Goal: Information Seeking & Learning: Learn about a topic

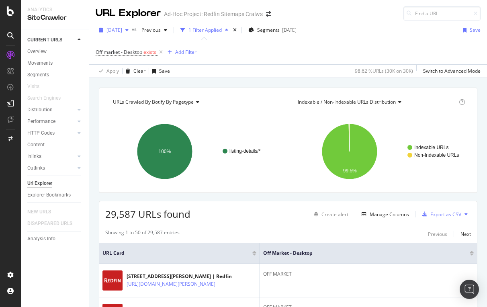
click at [122, 29] on span "[DATE]" at bounding box center [114, 30] width 16 height 7
click at [339, 54] on div "Off market - Desktop exists Add Filter" at bounding box center [288, 52] width 385 height 24
click at [161, 30] on span "Previous" at bounding box center [149, 30] width 22 height 7
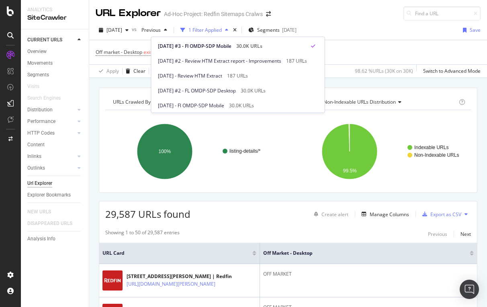
click at [387, 39] on div "[DATE] vs Previous 1 Filter Applied Segments [DATE] Save" at bounding box center [288, 32] width 398 height 16
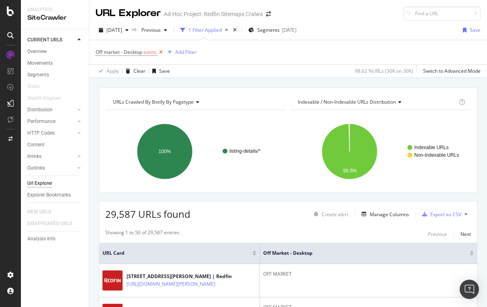
click at [161, 49] on icon at bounding box center [160, 52] width 7 height 8
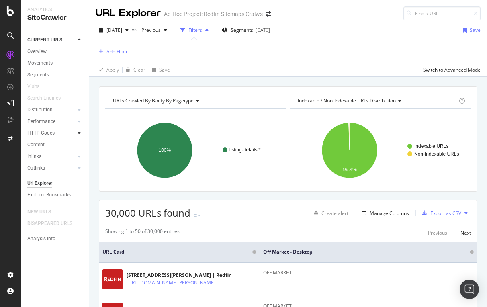
click at [78, 133] on icon at bounding box center [79, 133] width 3 height 5
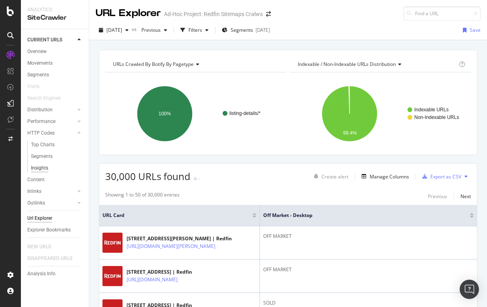
click at [42, 170] on div "Insights" at bounding box center [39, 168] width 17 height 8
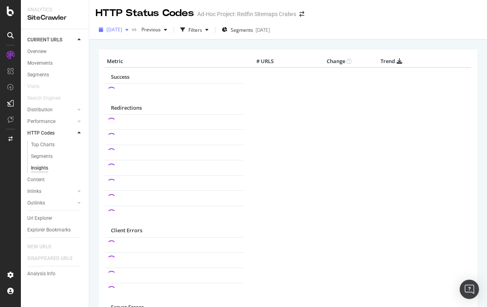
click at [129, 29] on icon "button" at bounding box center [126, 29] width 3 height 5
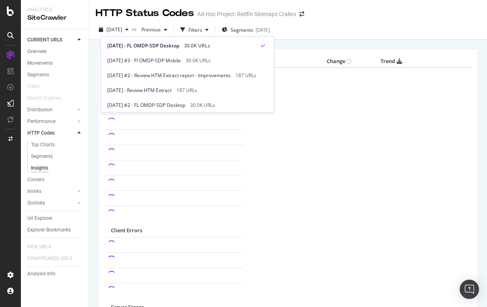
click at [356, 26] on div "2025 Sep. 22nd vs Previous Filters Segments 2025-09-19" at bounding box center [288, 31] width 398 height 16
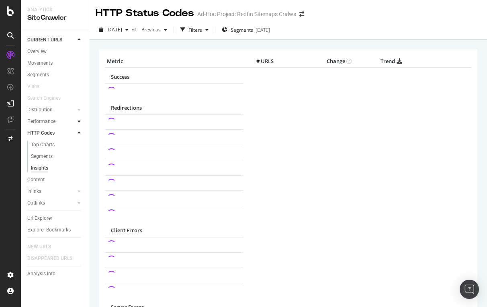
click at [78, 122] on icon at bounding box center [79, 121] width 3 height 5
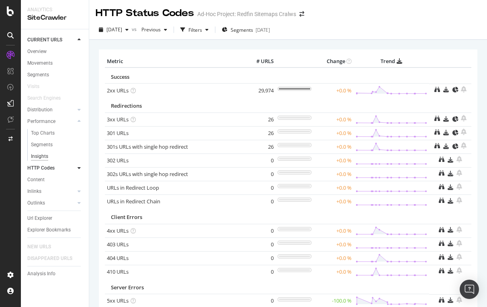
click at [45, 158] on div "Insights" at bounding box center [39, 156] width 17 height 8
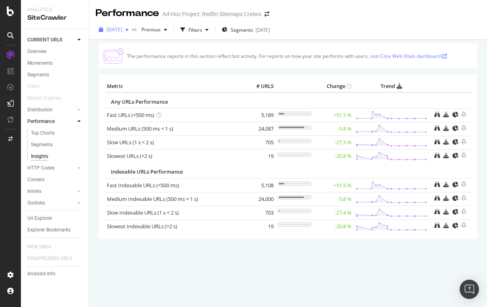
click at [122, 31] on span "[DATE]" at bounding box center [114, 29] width 16 height 7
click at [429, 90] on th "Trend" at bounding box center [392, 86] width 76 height 12
click at [125, 35] on button "[DATE]" at bounding box center [114, 29] width 36 height 13
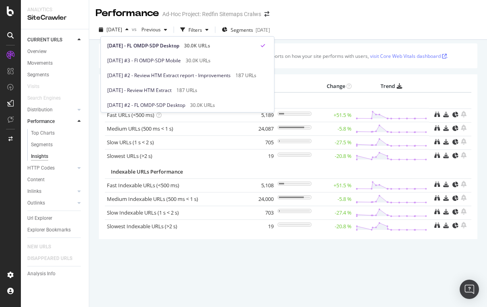
click at [382, 98] on div "Any URLs Performance" at bounding box center [267, 102] width 312 height 8
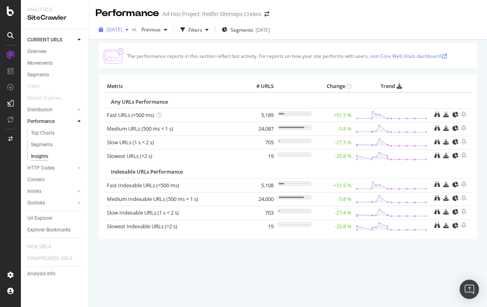
click at [122, 31] on span "[DATE]" at bounding box center [114, 29] width 16 height 7
click at [370, 71] on div "The performance reports in this section reflect bot activity. For reports on ho…" at bounding box center [288, 154] width 378 height 223
click at [80, 120] on icon at bounding box center [79, 121] width 3 height 5
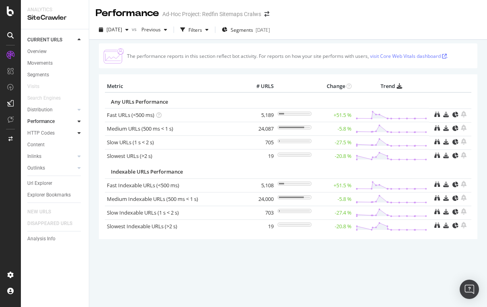
click at [80, 131] on icon at bounding box center [79, 133] width 3 height 5
click at [43, 168] on div "Insights" at bounding box center [39, 168] width 17 height 8
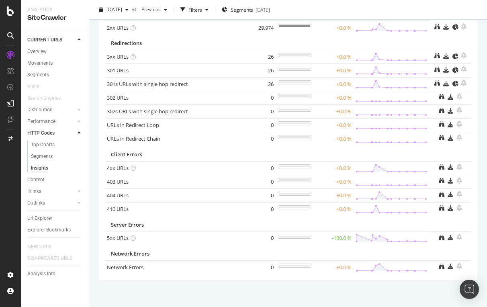
scroll to position [62, 0]
click at [79, 191] on icon at bounding box center [79, 191] width 3 height 5
click at [51, 188] on link "Insights" at bounding box center [57, 191] width 52 height 8
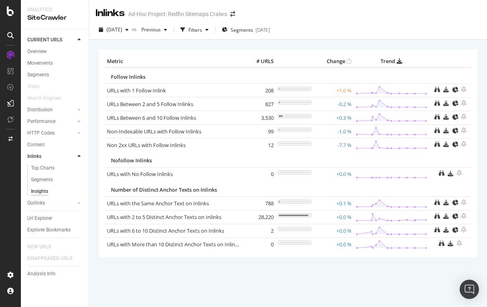
click at [80, 154] on icon at bounding box center [79, 156] width 3 height 5
click at [40, 146] on div "Content" at bounding box center [35, 145] width 17 height 8
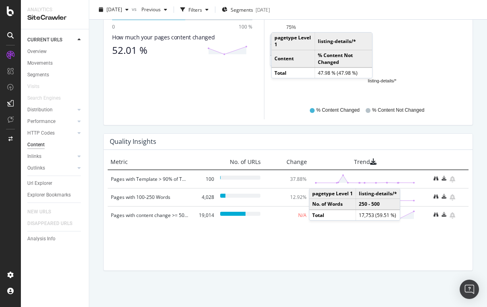
scroll to position [509, 0]
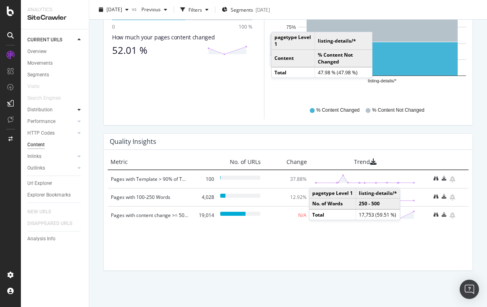
click at [80, 108] on icon at bounding box center [79, 109] width 3 height 5
click at [44, 145] on div "Insights" at bounding box center [39, 145] width 17 height 8
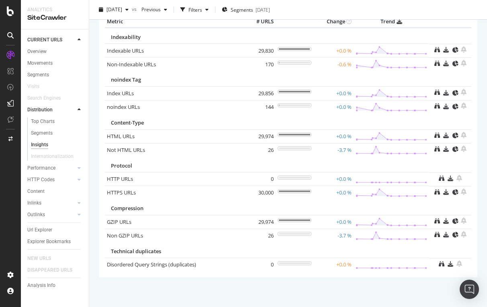
scroll to position [40, 0]
click at [82, 166] on div at bounding box center [79, 168] width 8 height 8
click at [41, 154] on div "Insights" at bounding box center [39, 156] width 17 height 8
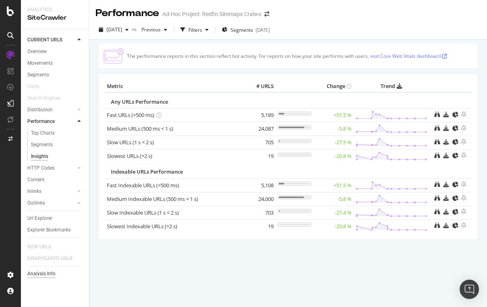
click at [47, 273] on div "Analysis Info" at bounding box center [41, 274] width 28 height 8
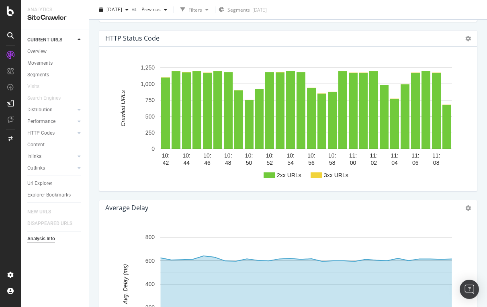
scroll to position [852, 0]
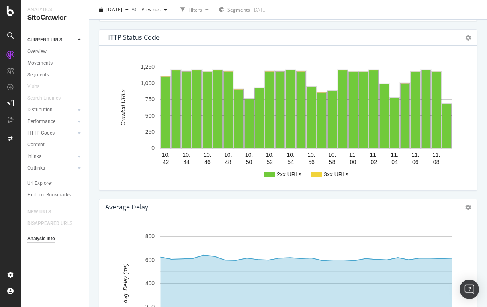
click at [277, 178] on text "2xx URLs" at bounding box center [289, 174] width 25 height 6
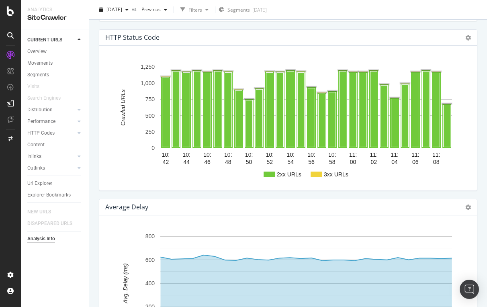
click at [323, 177] on rect "A chart." at bounding box center [330, 175] width 38 height 6
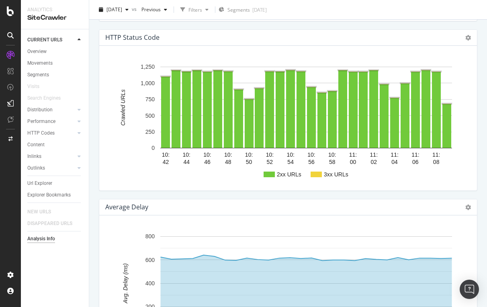
click at [319, 177] on rect "A chart." at bounding box center [316, 175] width 11 height 6
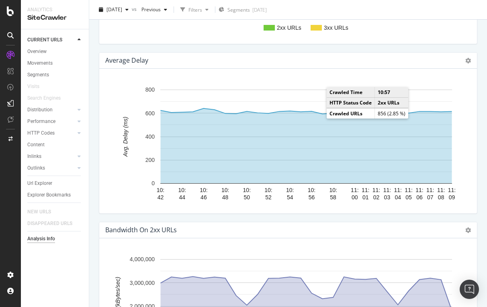
scroll to position [1002, 0]
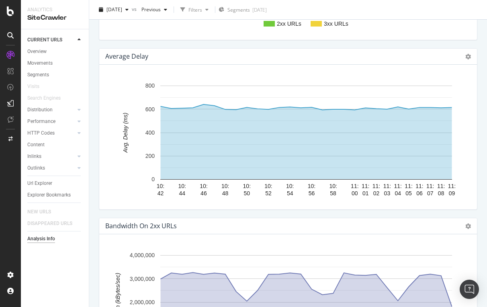
click at [309, 81] on div "10: 42 10: 44 10: 46 10: 48 10: 50 10: 52 10: 54 10: 56 10: 58 11: 00 11: 01 11…" at bounding box center [288, 137] width 378 height 145
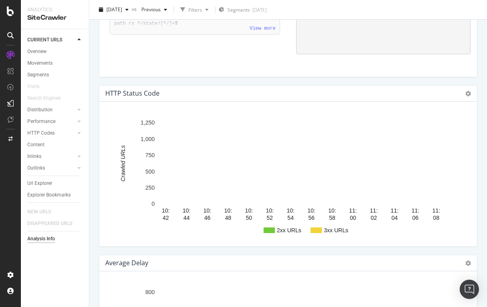
scroll to position [800, 0]
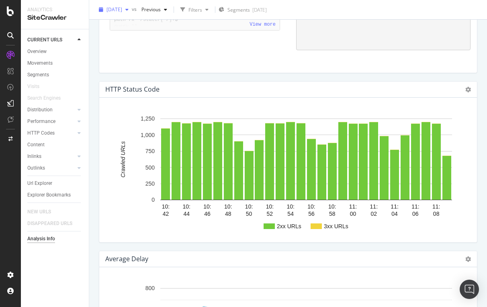
click at [119, 9] on span "[DATE]" at bounding box center [114, 9] width 16 height 7
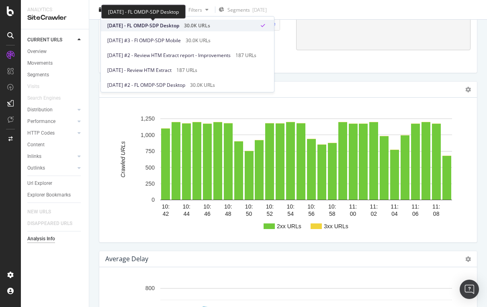
click at [131, 28] on span "[DATE] - FL OMDP-SDP Desktop" at bounding box center [143, 25] width 72 height 7
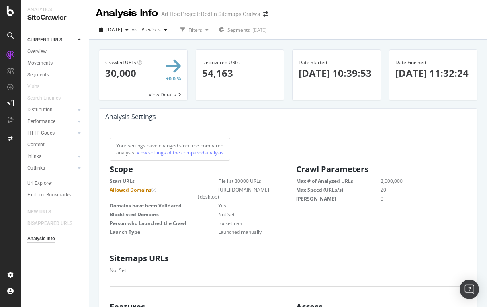
scroll to position [0, 0]
click at [81, 168] on div at bounding box center [79, 168] width 8 height 8
click at [122, 31] on span "[DATE]" at bounding box center [114, 29] width 16 height 7
click at [42, 107] on div "Distribution" at bounding box center [39, 110] width 25 height 8
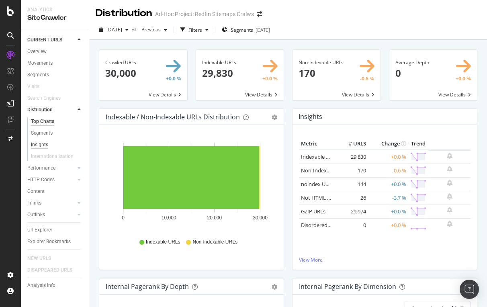
click at [41, 145] on div "Insights" at bounding box center [39, 145] width 17 height 8
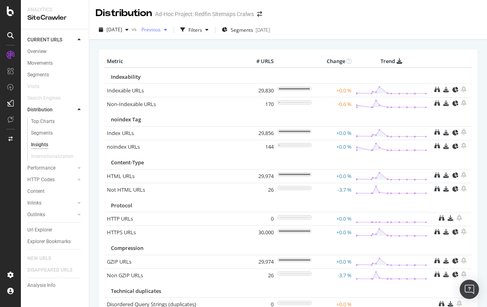
click at [161, 29] on span "Previous" at bounding box center [149, 29] width 22 height 7
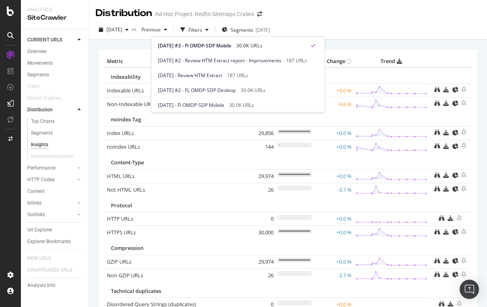
click at [391, 20] on div "2025 Sep. 22nd vs Previous Filters Segments 2025-09-19" at bounding box center [288, 30] width 398 height 20
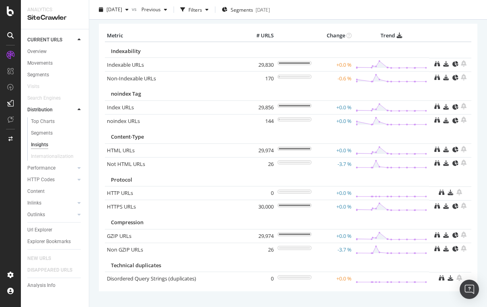
scroll to position [27, 0]
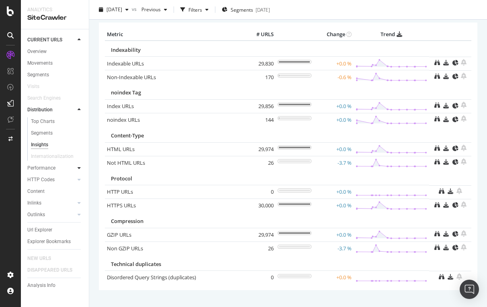
click at [79, 167] on icon at bounding box center [79, 168] width 3 height 5
click at [47, 157] on div "Insights" at bounding box center [39, 156] width 17 height 8
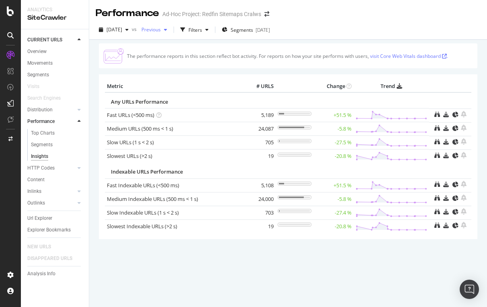
click at [161, 31] on span "Previous" at bounding box center [149, 29] width 22 height 7
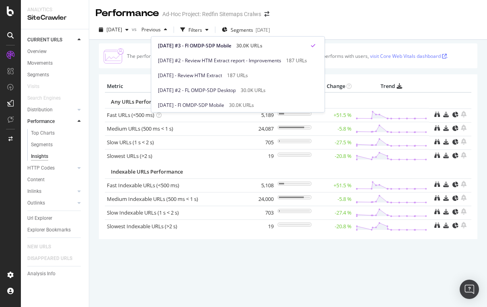
click at [383, 25] on div "2025 Sep. 22nd vs Previous Filters Segments 2025-09-19" at bounding box center [288, 31] width 398 height 16
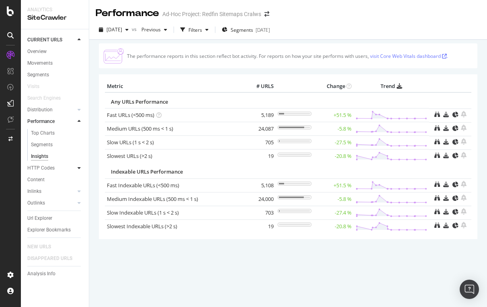
click at [79, 167] on icon at bounding box center [79, 168] width 3 height 5
click at [48, 167] on link "Insights" at bounding box center [57, 168] width 52 height 8
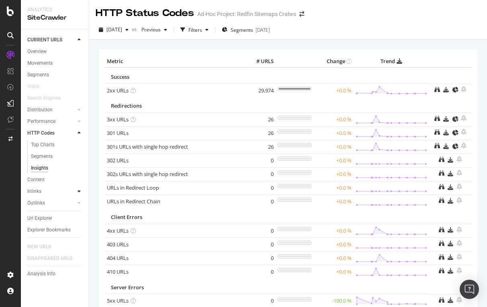
click at [80, 190] on icon at bounding box center [79, 191] width 3 height 5
click at [47, 188] on div "Insights" at bounding box center [39, 191] width 17 height 8
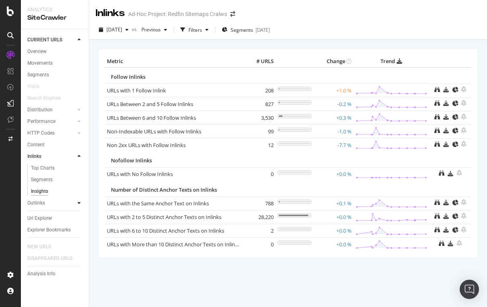
click at [80, 203] on icon at bounding box center [79, 202] width 3 height 5
click at [42, 201] on div "Insights" at bounding box center [39, 203] width 17 height 8
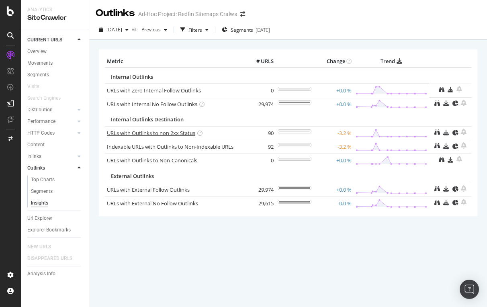
click at [157, 133] on link "URLs with Outlinks to non 2xx Status" at bounding box center [151, 132] width 88 height 7
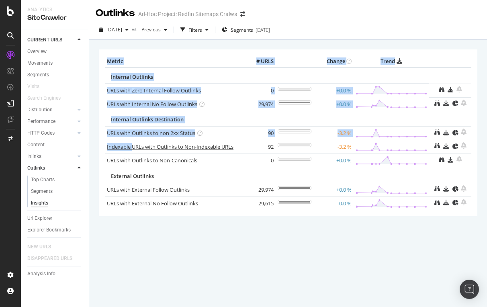
drag, startPoint x: 102, startPoint y: 145, endPoint x: 132, endPoint y: 144, distance: 29.4
click at [132, 144] on div "Metric # URLS Change Trend Internal Outlinks URLs with Zero Internal Follow Out…" at bounding box center [288, 132] width 378 height 166
click at [154, 235] on div "× Metric # URLS Change Trend Internal Outlinks URLs with Zero Internal Follow O…" at bounding box center [288, 143] width 378 height 200
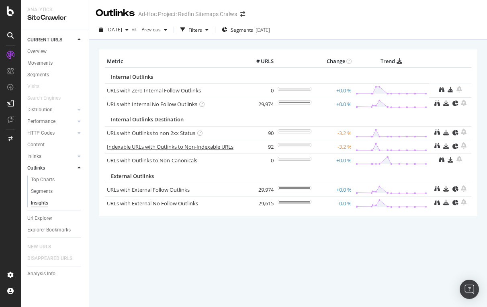
click at [163, 146] on link "Indexable URLs with Outlinks to Non-Indexable URLs" at bounding box center [170, 146] width 127 height 7
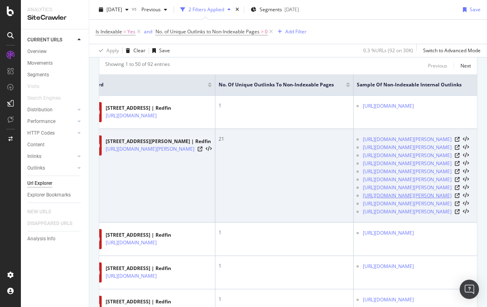
scroll to position [145, 0]
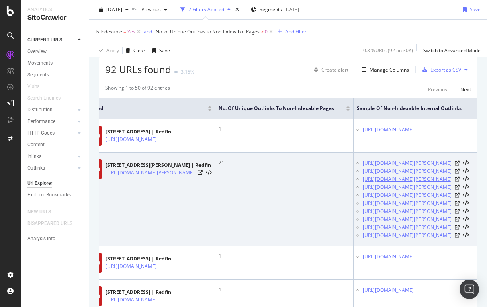
click at [363, 183] on link "https://www.redfin.com/FL/Panama-City-Beach/5801-Thomas-Dr-32408/unit-C/home/35…" at bounding box center [407, 179] width 89 height 8
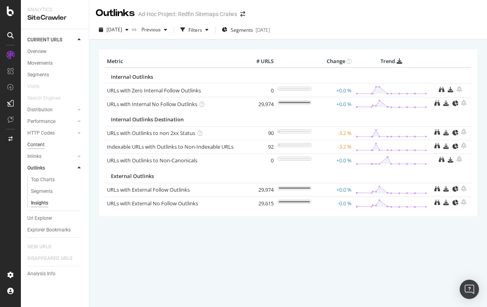
click at [37, 144] on div "Content" at bounding box center [35, 145] width 17 height 8
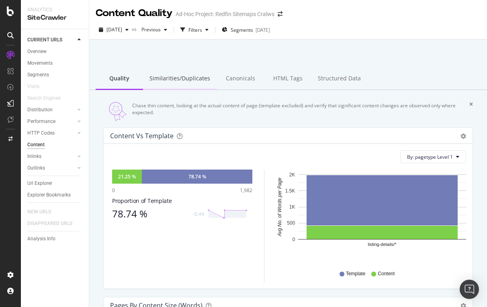
click at [176, 81] on div "Similarities/Duplicates" at bounding box center [180, 79] width 74 height 22
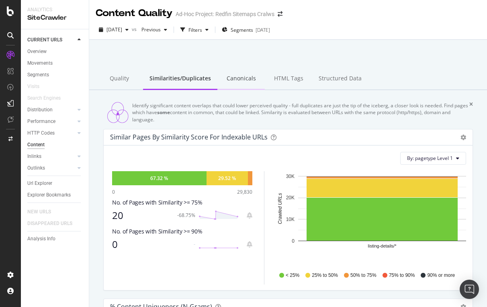
click at [243, 72] on div "Canonicals" at bounding box center [240, 79] width 47 height 22
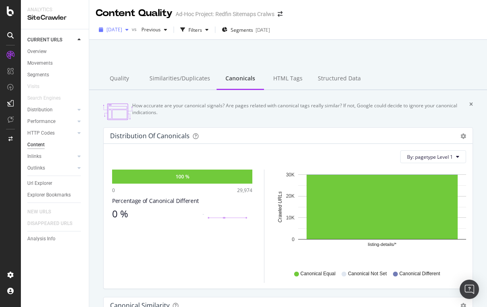
click at [122, 30] on span "[DATE]" at bounding box center [114, 29] width 16 height 7
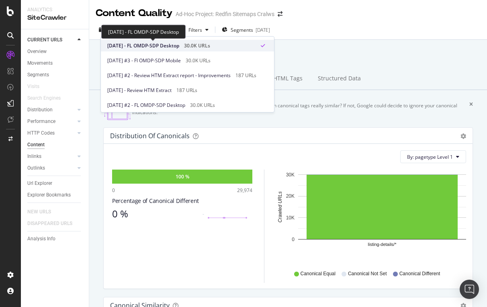
click at [179, 47] on span "[DATE] - FL OMDP-SDP Desktop" at bounding box center [143, 45] width 72 height 7
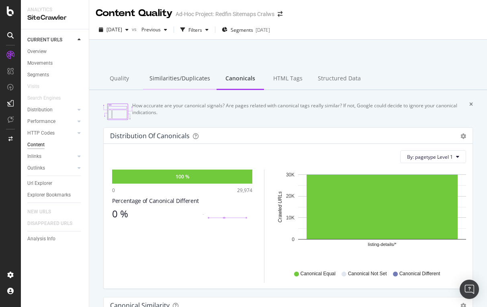
click at [182, 79] on div "Similarities/Duplicates" at bounding box center [180, 79] width 74 height 22
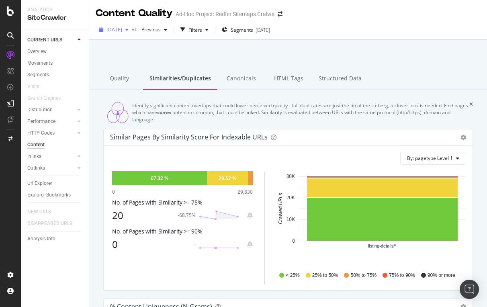
click at [122, 29] on span "[DATE]" at bounding box center [114, 29] width 16 height 7
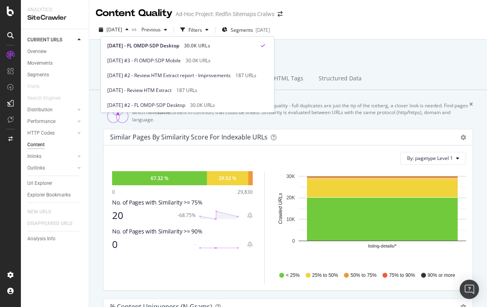
click at [147, 53] on div "[DATE] #3 - Fl OMDP-SDP Mobile 30.0K URLs" at bounding box center [187, 58] width 173 height 15
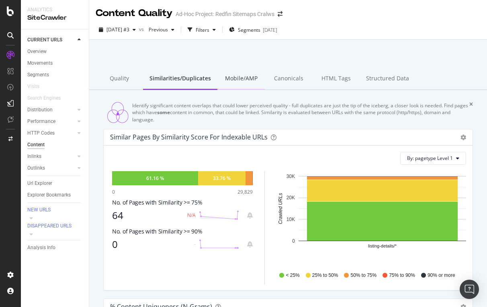
click at [232, 84] on div "Mobile/AMP" at bounding box center [240, 79] width 47 height 22
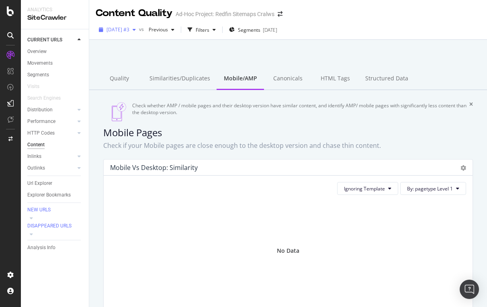
click at [129, 29] on span "[DATE] #3" at bounding box center [117, 29] width 23 height 7
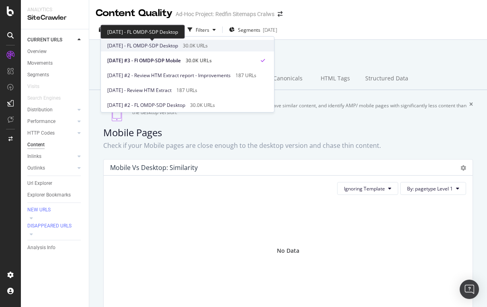
click at [174, 44] on span "[DATE] - FL OMDP-SDP Desktop" at bounding box center [142, 45] width 71 height 7
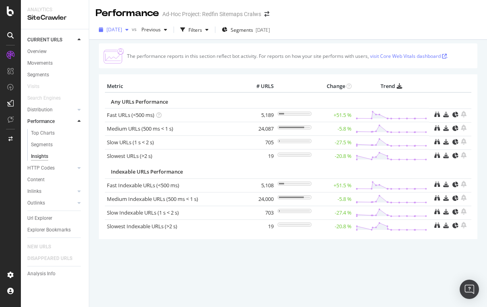
click at [122, 27] on span "[DATE]" at bounding box center [114, 29] width 16 height 7
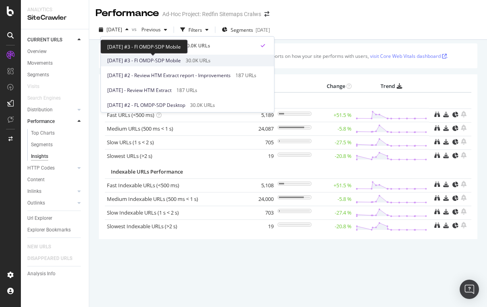
click at [151, 63] on span "[DATE] #3 - Fl OMDP-SDP Mobile" at bounding box center [144, 60] width 74 height 7
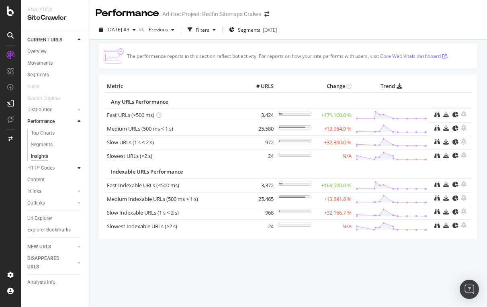
click at [78, 168] on icon at bounding box center [79, 168] width 3 height 5
click at [41, 170] on div "Insights" at bounding box center [39, 168] width 17 height 8
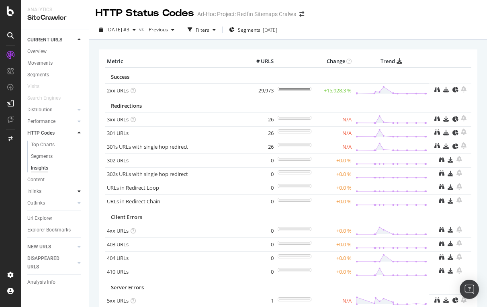
click at [78, 190] on icon at bounding box center [79, 191] width 3 height 5
click at [41, 192] on div "Insights" at bounding box center [39, 191] width 17 height 8
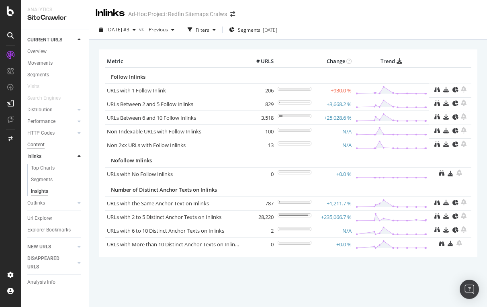
click at [41, 144] on div "Content" at bounding box center [35, 145] width 17 height 8
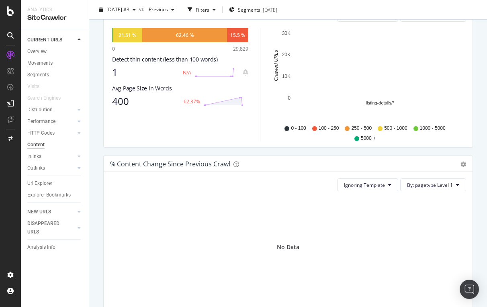
scroll to position [257, 0]
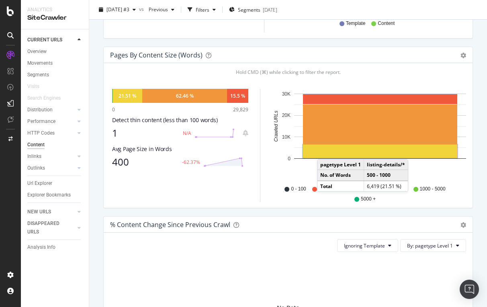
drag, startPoint x: 324, startPoint y: 156, endPoint x: 325, endPoint y: 151, distance: 4.9
click at [325, 151] on rect "A chart." at bounding box center [380, 151] width 154 height 13
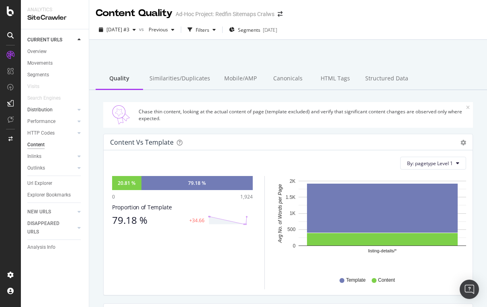
click at [75, 108] on div at bounding box center [71, 110] width 8 height 8
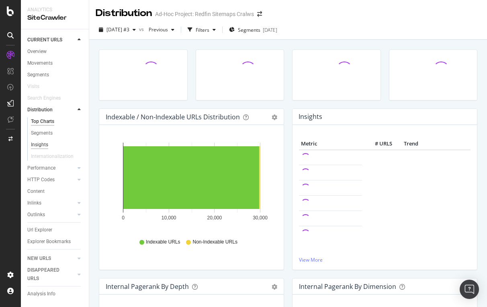
click at [46, 144] on div "Insights" at bounding box center [39, 145] width 17 height 8
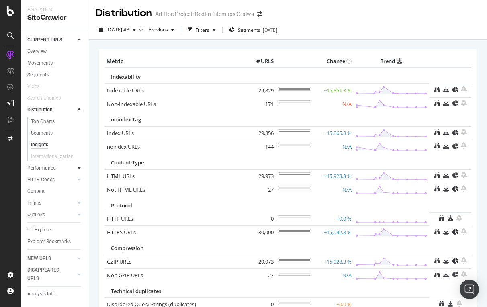
click at [78, 169] on icon at bounding box center [79, 168] width 3 height 5
click at [38, 155] on div "Insights" at bounding box center [39, 156] width 17 height 8
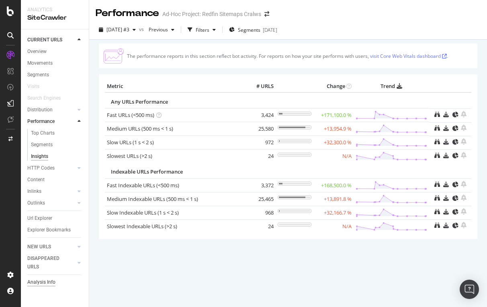
click at [46, 282] on div "Analysis Info" at bounding box center [41, 282] width 28 height 8
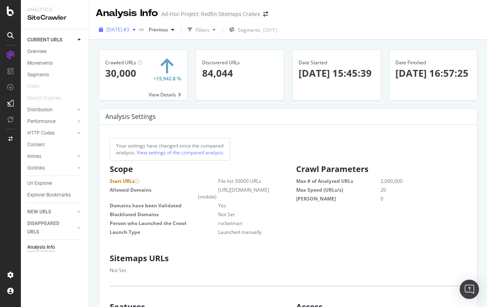
click at [129, 28] on span "[DATE] #3" at bounding box center [117, 29] width 23 height 7
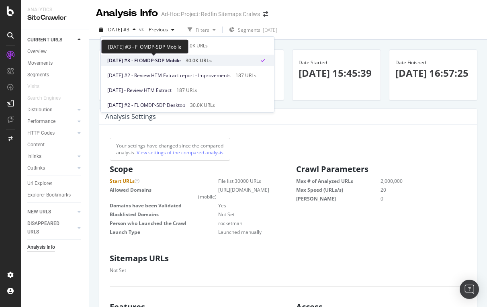
click at [146, 59] on span "[DATE] #3 - Fl OMDP-SDP Mobile" at bounding box center [144, 60] width 74 height 7
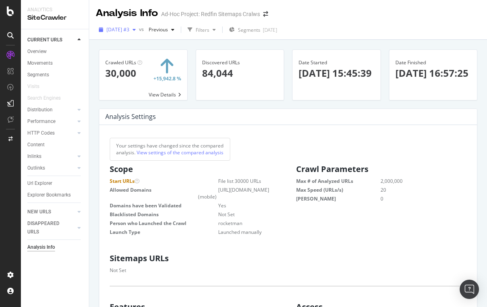
click at [128, 32] on span "[DATE] #3" at bounding box center [117, 29] width 23 height 7
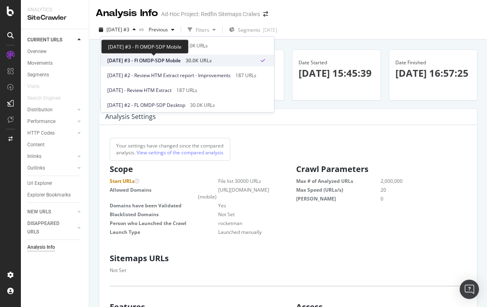
click at [140, 63] on span "[DATE] #3 - Fl OMDP-SDP Mobile" at bounding box center [144, 60] width 74 height 7
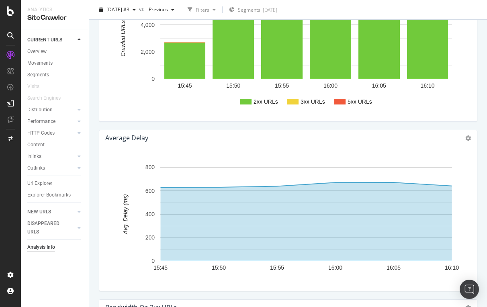
scroll to position [645, 0]
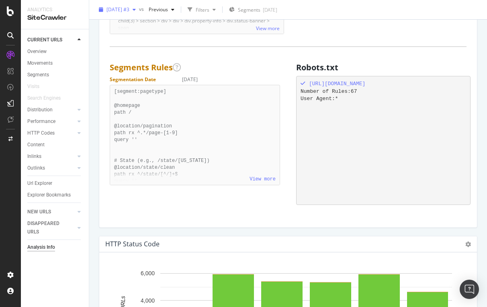
click at [127, 8] on span "[DATE] #3" at bounding box center [117, 9] width 23 height 7
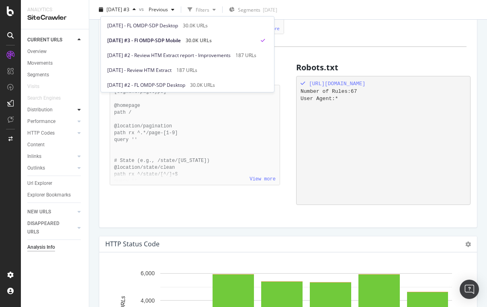
click at [78, 107] on icon at bounding box center [79, 109] width 3 height 5
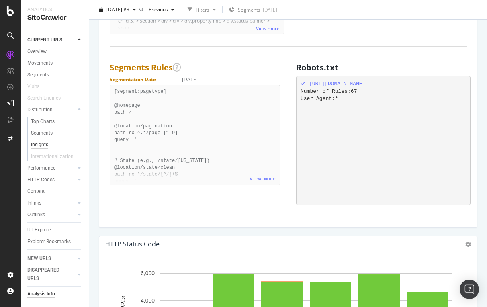
click at [41, 145] on div "Insights" at bounding box center [39, 145] width 17 height 8
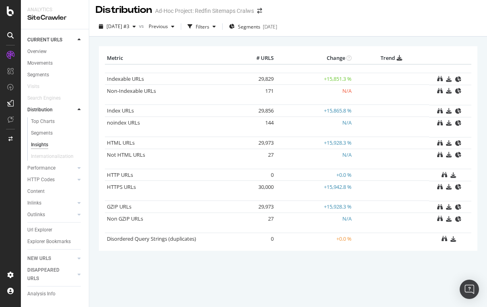
scroll to position [0, 0]
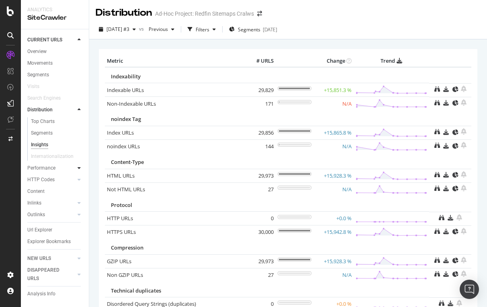
click at [80, 166] on icon at bounding box center [79, 168] width 3 height 5
click at [44, 157] on div "Insights" at bounding box center [39, 156] width 17 height 8
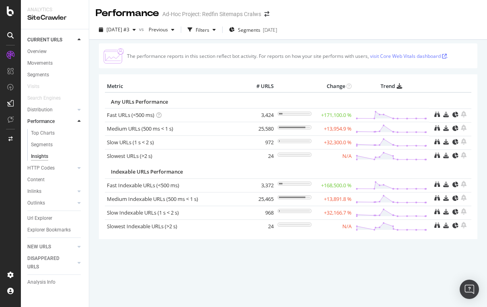
click at [161, 115] on icon at bounding box center [158, 114] width 5 height 5
click at [168, 1] on div "Performance Ad-Hoc Project: Redfin Sitemaps Cralws" at bounding box center [288, 10] width 398 height 20
click at [161, 112] on icon at bounding box center [158, 114] width 5 height 5
click at [78, 167] on icon at bounding box center [79, 168] width 3 height 5
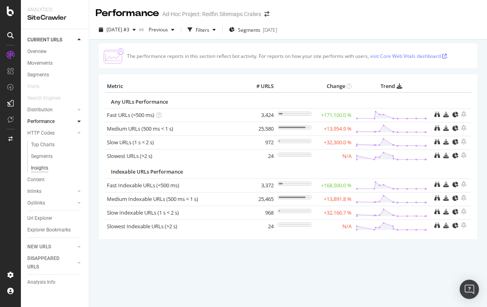
click at [44, 165] on div "Insights" at bounding box center [39, 168] width 17 height 8
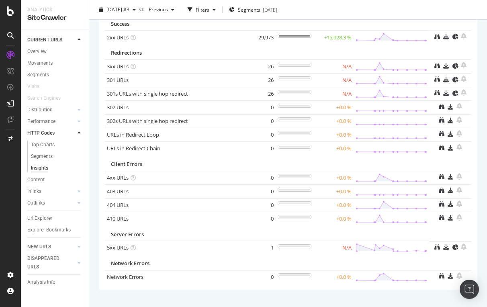
scroll to position [53, 0]
click at [71, 190] on div at bounding box center [71, 191] width 8 height 8
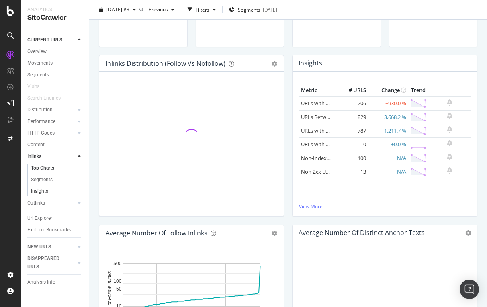
click at [49, 191] on link "Insights" at bounding box center [57, 191] width 52 height 8
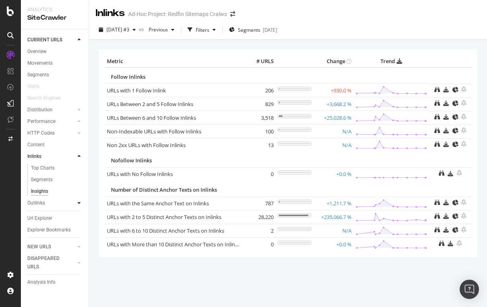
click at [77, 202] on div at bounding box center [79, 203] width 8 height 8
click at [43, 200] on div "Insights" at bounding box center [39, 203] width 17 height 8
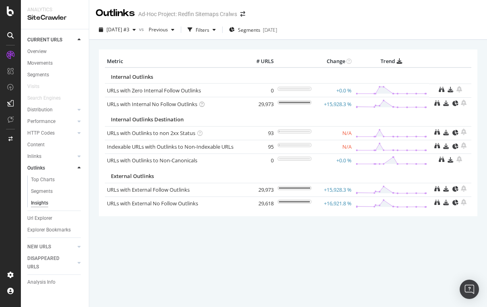
click at [203, 102] on icon at bounding box center [201, 104] width 5 height 5
click at [189, 103] on link "URLs with Internal No Follow Outlinks" at bounding box center [152, 103] width 90 height 7
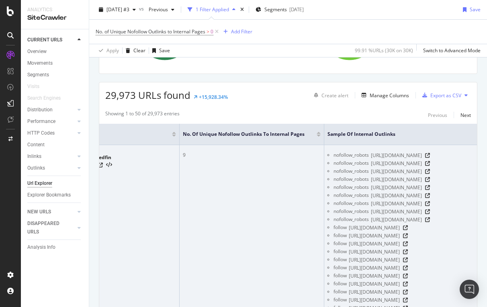
scroll to position [0, 111]
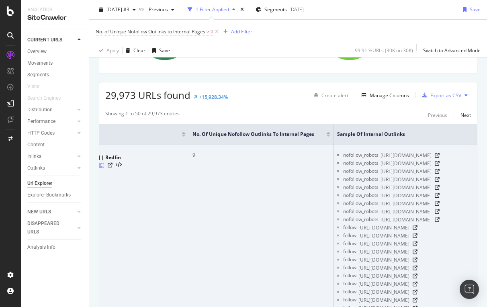
click at [104, 162] on link "[URL][DOMAIN_NAME][PERSON_NAME]" at bounding box center [60, 165] width 89 height 8
click at [112, 166] on icon at bounding box center [110, 165] width 5 height 5
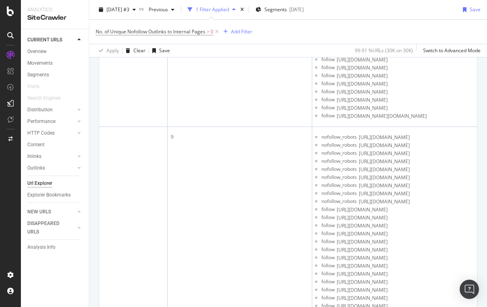
scroll to position [4144, 0]
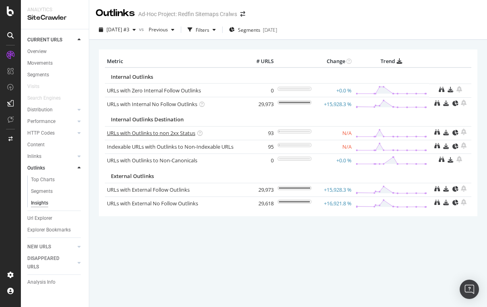
click at [176, 131] on link "URLs with Outlinks to non 2xx Status" at bounding box center [151, 132] width 88 height 7
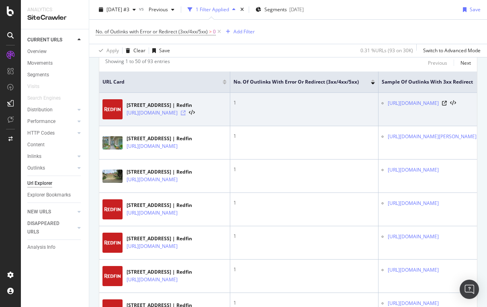
click at [186, 112] on icon at bounding box center [183, 112] width 5 height 5
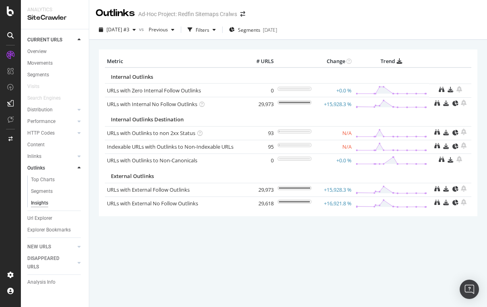
drag, startPoint x: 103, startPoint y: 132, endPoint x: 103, endPoint y: 137, distance: 5.2
click at [103, 137] on div "Metric # URLS Change Trend Internal Outlinks URLs with Zero Internal Follow Out…" at bounding box center [288, 132] width 378 height 166
click at [95, 139] on div "Metric # URLS Change Trend Internal Outlinks URLs with Zero Internal Follow Out…" at bounding box center [288, 132] width 386 height 166
drag, startPoint x: 105, startPoint y: 131, endPoint x: 192, endPoint y: 137, distance: 87.0
click at [192, 137] on td "URLs with Outlinks to non 2xx Status" at bounding box center [174, 133] width 139 height 14
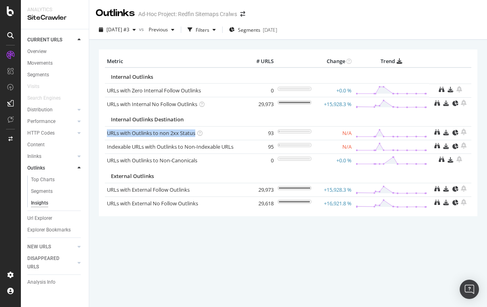
copy link "URLs with Outlinks to non 2xx Status"
click at [141, 248] on div "× Metric # URLS Change Trend Internal Outlinks URLs with Zero Internal Follow O…" at bounding box center [288, 173] width 398 height 267
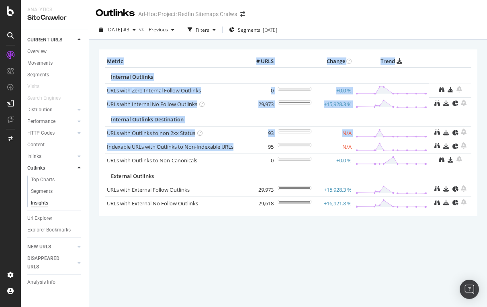
drag, startPoint x: 104, startPoint y: 145, endPoint x: 104, endPoint y: 150, distance: 4.8
click at [104, 150] on div "Metric # URLS Change Trend Internal Outlinks URLs with Zero Internal Follow Out…" at bounding box center [288, 132] width 378 height 166
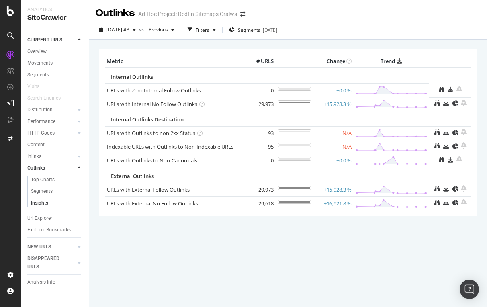
click at [128, 241] on div "× Metric # URLS Change Trend Internal Outlinks URLs with Zero Internal Follow O…" at bounding box center [288, 143] width 378 height 200
drag, startPoint x: 98, startPoint y: 149, endPoint x: 92, endPoint y: 149, distance: 6.8
click at [92, 149] on div "× Metric # URLS Change Trend Internal Outlinks URLs with Zero Internal Follow O…" at bounding box center [288, 173] width 398 height 267
drag, startPoint x: 238, startPoint y: 147, endPoint x: 106, endPoint y: 147, distance: 131.4
click at [106, 147] on td "Indexable URLs with Outlinks to Non-Indexable URLs" at bounding box center [174, 147] width 139 height 14
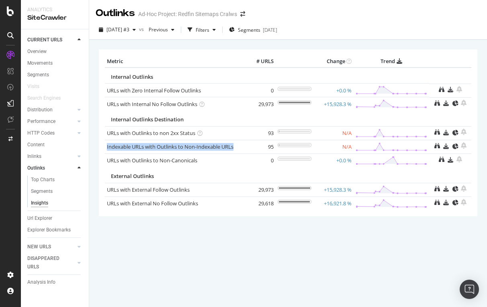
copy div "Indexable URLs with Outlinks to Non-Indexable URLs"
click at [39, 145] on div "Content" at bounding box center [35, 145] width 17 height 8
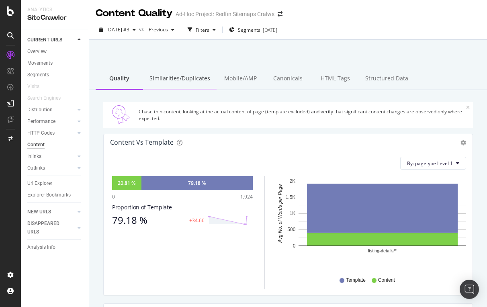
click at [183, 77] on div "Similarities/Duplicates" at bounding box center [180, 79] width 74 height 22
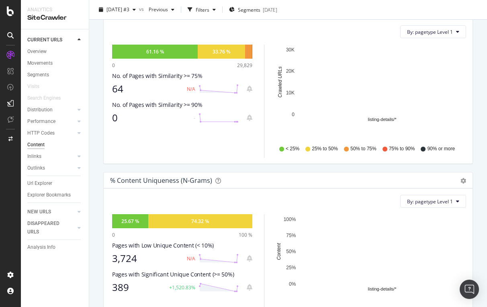
scroll to position [1, 0]
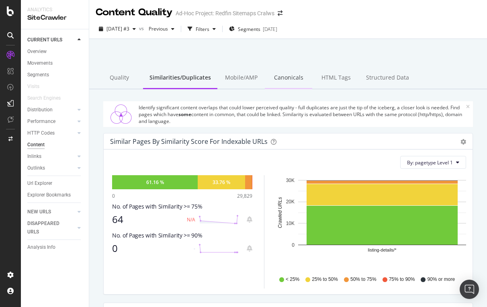
click at [290, 81] on div "Canonicals" at bounding box center [288, 78] width 47 height 22
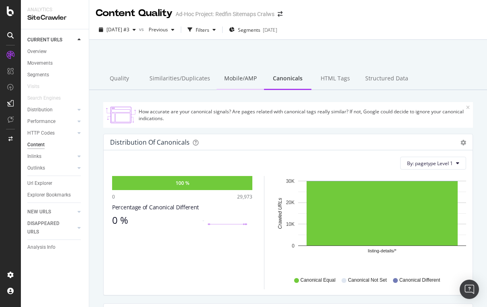
click at [227, 72] on div "Mobile/AMP" at bounding box center [240, 79] width 47 height 22
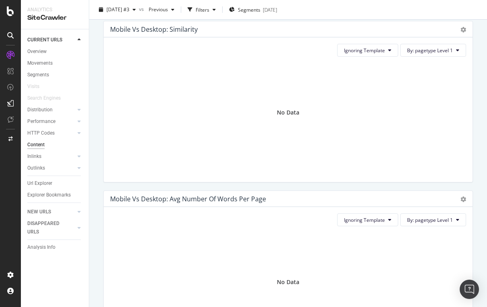
scroll to position [138, 0]
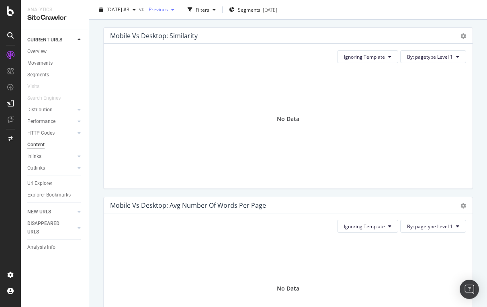
click at [168, 9] on span "Previous" at bounding box center [156, 9] width 22 height 7
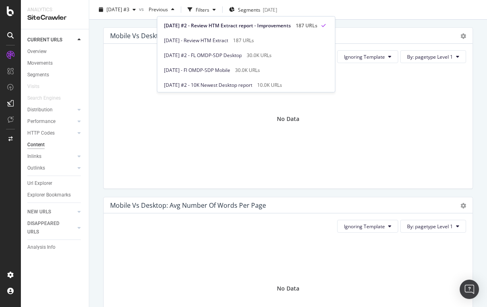
click at [94, 94] on div "Check whether AMP / mobile pages and their desktop version have similar content…" at bounding box center [288, 246] width 398 height 588
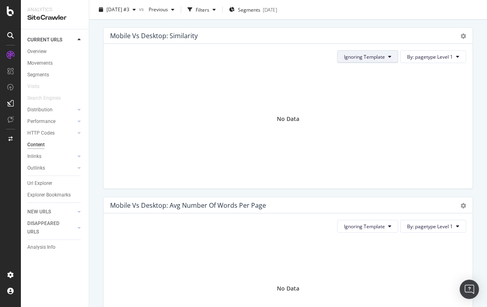
click at [361, 60] on button "Ignoring Template" at bounding box center [367, 56] width 61 height 13
click at [418, 83] on div "No Data" at bounding box center [288, 119] width 356 height 99
click at [422, 54] on span "By: pagetype Level 1" at bounding box center [430, 56] width 46 height 7
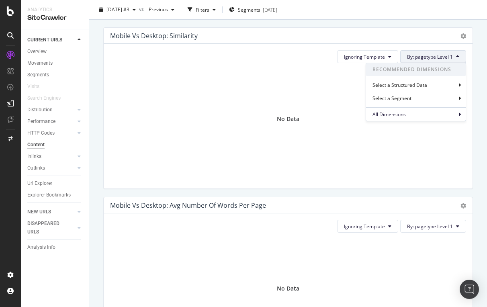
click at [327, 82] on div "No Data" at bounding box center [288, 119] width 356 height 99
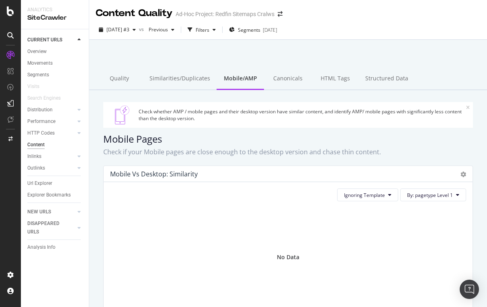
scroll to position [0, 0]
click at [122, 29] on span "[DATE] #3" at bounding box center [117, 29] width 23 height 7
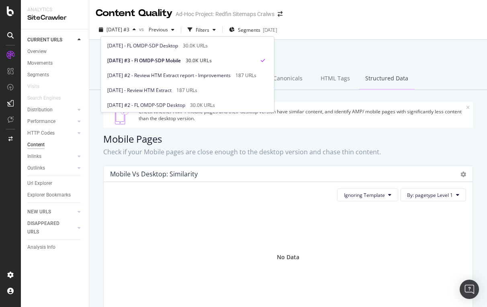
click at [377, 73] on div "Structured Data" at bounding box center [387, 79] width 56 height 22
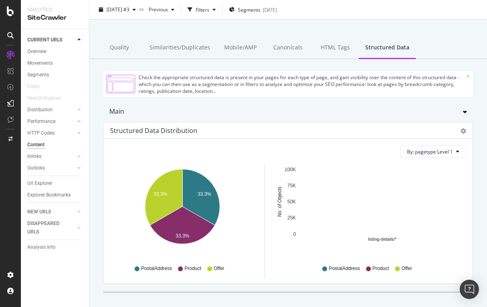
scroll to position [39, 0]
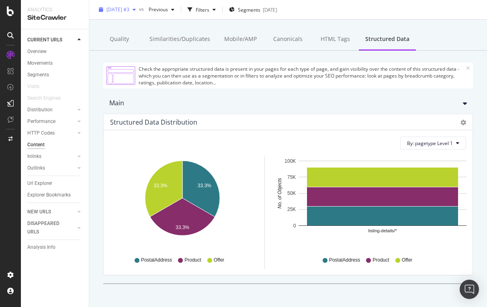
click at [129, 14] on div "[DATE] #3" at bounding box center [117, 10] width 43 height 12
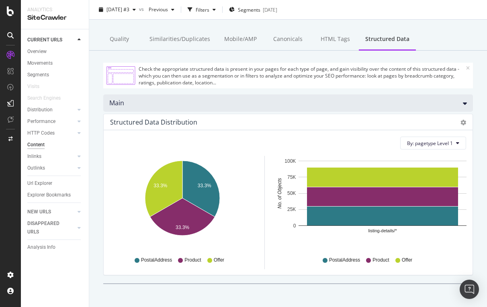
click at [320, 108] on div "Main" at bounding box center [288, 102] width 370 height 17
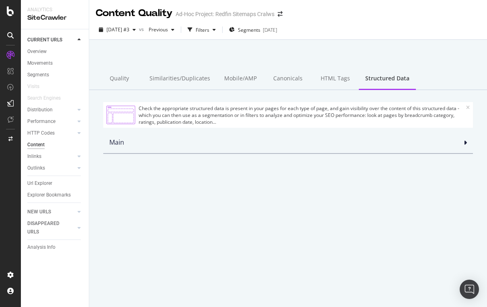
click at [367, 81] on div "Structured Data" at bounding box center [387, 79] width 57 height 22
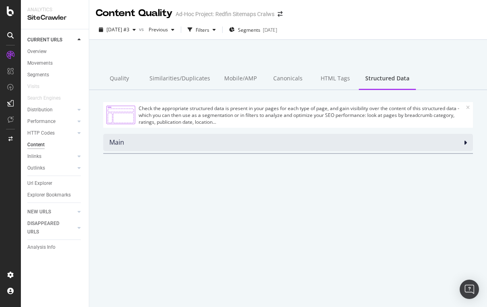
click at [366, 139] on div "Main" at bounding box center [288, 142] width 370 height 17
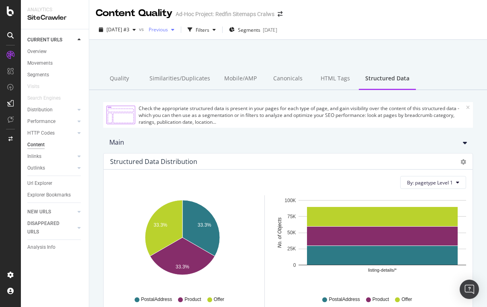
click at [175, 33] on div "Previous" at bounding box center [161, 30] width 32 height 12
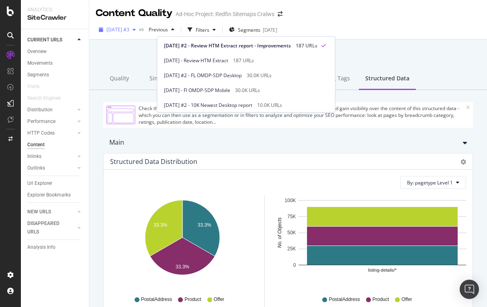
click at [126, 28] on span "[DATE] #3" at bounding box center [117, 29] width 23 height 7
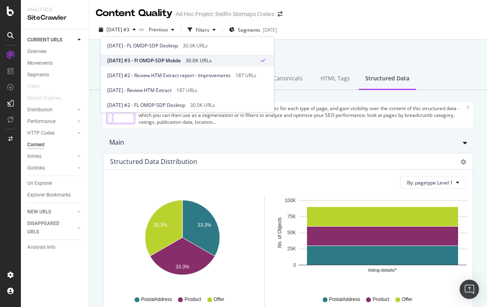
click at [142, 55] on div "[DATE] #3 - Fl OMDP-SDP Mobile 30.0K URLs" at bounding box center [187, 61] width 173 height 12
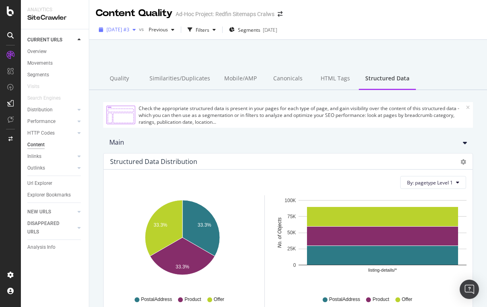
click at [129, 33] on span "[DATE] #3" at bounding box center [117, 29] width 23 height 7
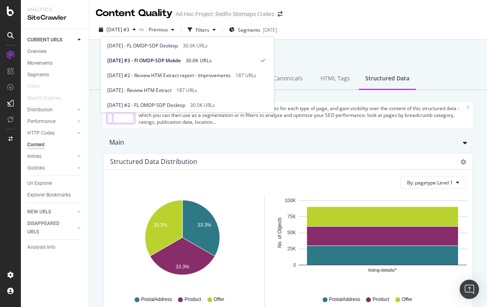
click at [316, 47] on div at bounding box center [288, 60] width 378 height 34
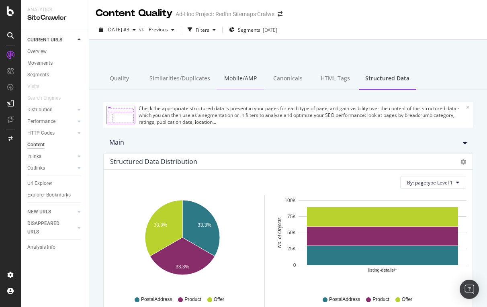
click at [231, 76] on div "Mobile/AMP" at bounding box center [240, 79] width 47 height 22
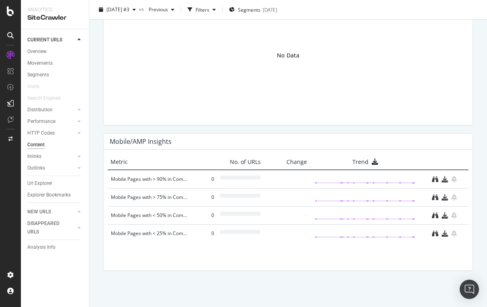
scroll to position [371, 0]
click at [157, 179] on div "Mobile Pages with > 90% in Common with Desktop Page" at bounding box center [149, 180] width 77 height 8
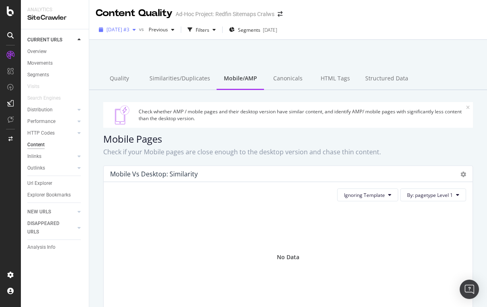
click at [129, 34] on div "[DATE] #3" at bounding box center [117, 30] width 43 height 12
click at [392, 48] on div at bounding box center [288, 60] width 378 height 34
click at [333, 80] on div "HTML Tags" at bounding box center [334, 79] width 47 height 22
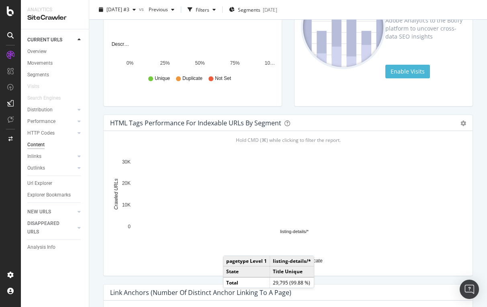
scroll to position [202, 0]
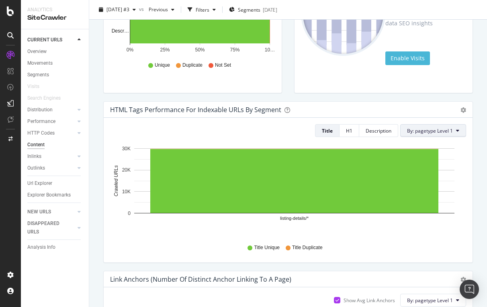
click at [423, 130] on span "By: pagetype Level 1" at bounding box center [430, 130] width 46 height 7
click at [350, 128] on div "H1" at bounding box center [349, 130] width 6 height 7
click at [386, 131] on div "Description" at bounding box center [379, 130] width 26 height 7
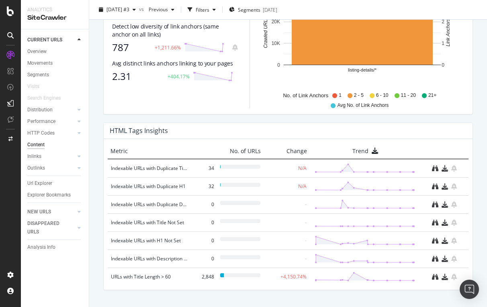
scroll to position [523, 0]
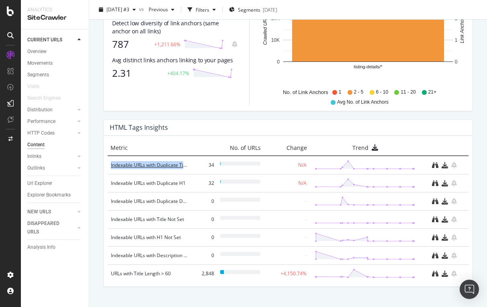
drag, startPoint x: 110, startPoint y: 164, endPoint x: 186, endPoint y: 165, distance: 75.5
click at [186, 165] on div "Indexable URLs with Duplicate Title 34 N/A" at bounding box center [288, 165] width 361 height 18
click at [189, 129] on div "HTML Tags Insights" at bounding box center [288, 128] width 369 height 16
click at [211, 162] on div "34" at bounding box center [204, 165] width 20 height 8
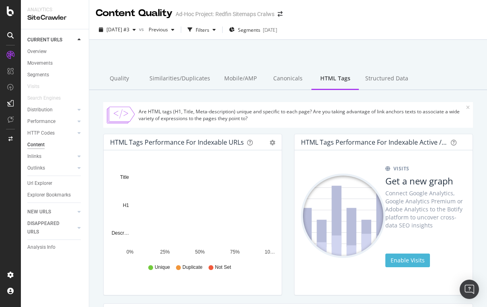
scroll to position [0, 0]
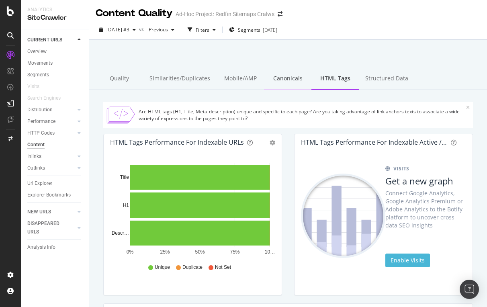
click at [283, 82] on div "Canonicals" at bounding box center [287, 79] width 47 height 22
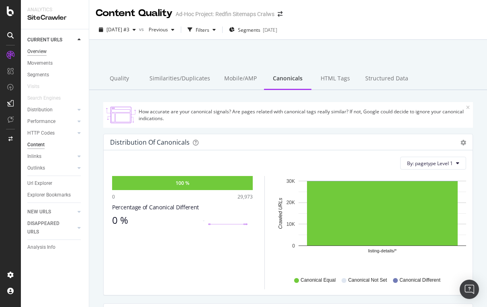
click at [45, 49] on div "Overview" at bounding box center [36, 51] width 19 height 8
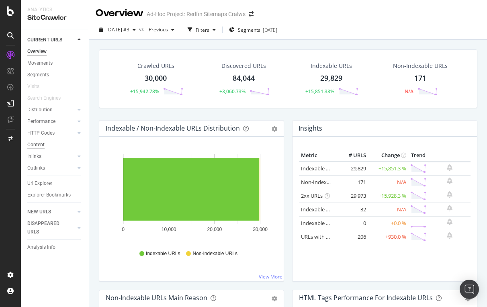
click at [39, 145] on div "Content" at bounding box center [35, 145] width 17 height 8
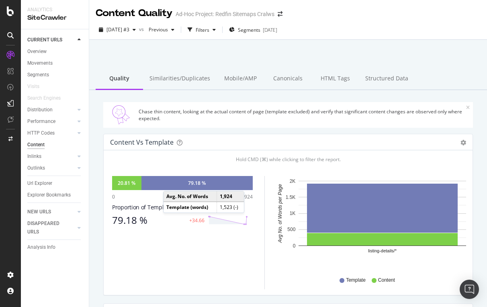
click at [171, 183] on div "79.18 %" at bounding box center [196, 183] width 111 height 14
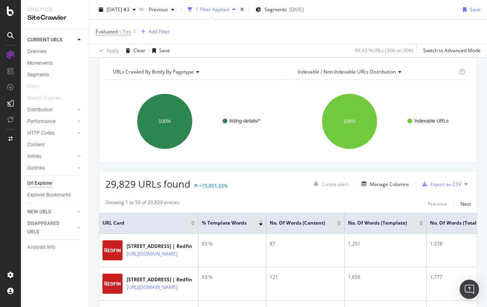
scroll to position [46, 0]
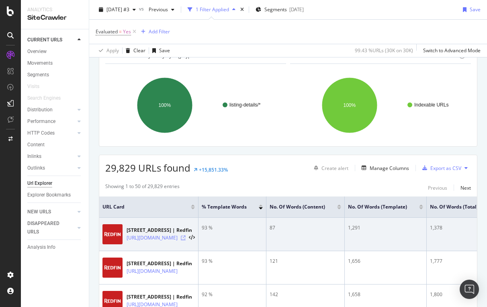
click at [186, 238] on icon at bounding box center [183, 237] width 5 height 5
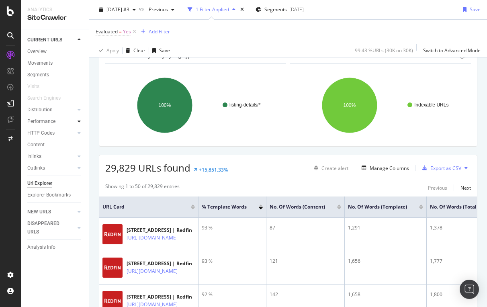
click at [80, 119] on icon at bounding box center [79, 121] width 3 height 5
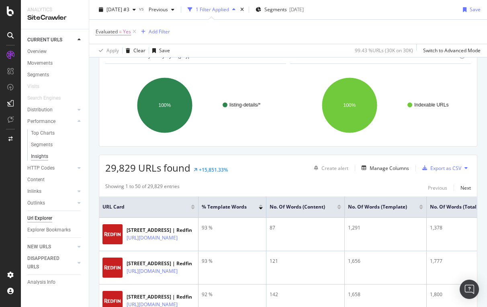
click at [42, 154] on div "Insights" at bounding box center [39, 156] width 17 height 8
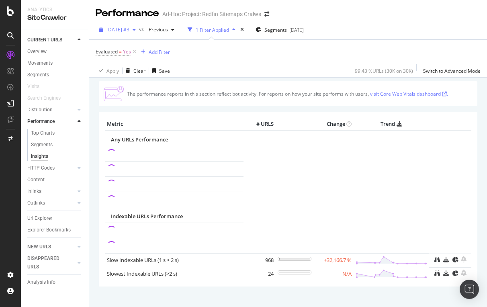
click at [125, 30] on span "[DATE] #3" at bounding box center [117, 29] width 23 height 7
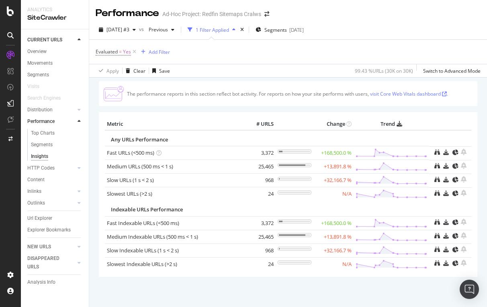
click at [314, 72] on div "Apply Clear Save 99.43 % URLs ( 30K on 30K ) Switch to Advanced Mode" at bounding box center [288, 70] width 398 height 13
click at [129, 28] on span "[DATE] #3" at bounding box center [117, 29] width 23 height 7
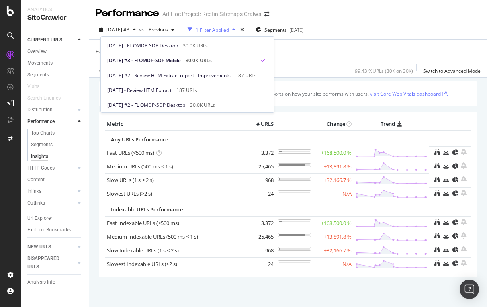
click at [372, 108] on div "The performance reports in this section reflect bot activity. For reports on ho…" at bounding box center [288, 192] width 378 height 223
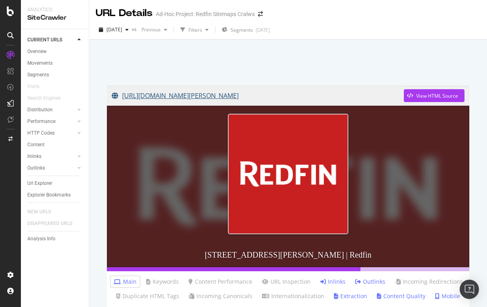
click at [135, 96] on link "[URL][DOMAIN_NAME][PERSON_NAME]" at bounding box center [258, 96] width 292 height 20
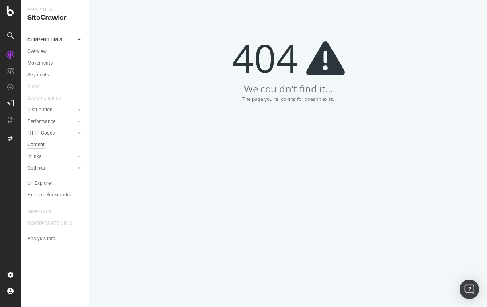
click at [38, 142] on div "Content" at bounding box center [35, 145] width 17 height 8
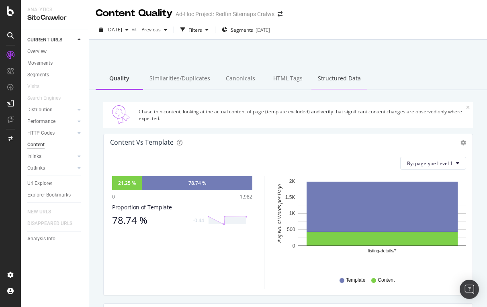
click at [339, 79] on div "Structured Data" at bounding box center [339, 79] width 56 height 22
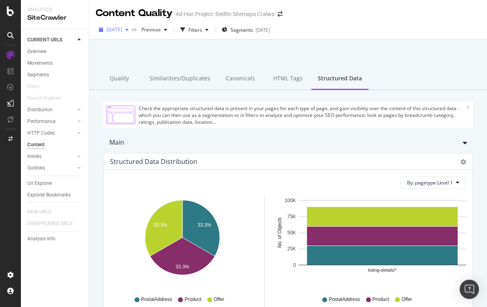
click at [122, 28] on span "[DATE]" at bounding box center [114, 29] width 16 height 7
click at [161, 28] on span "Previous" at bounding box center [149, 29] width 22 height 7
click at [130, 55] on div at bounding box center [288, 60] width 378 height 34
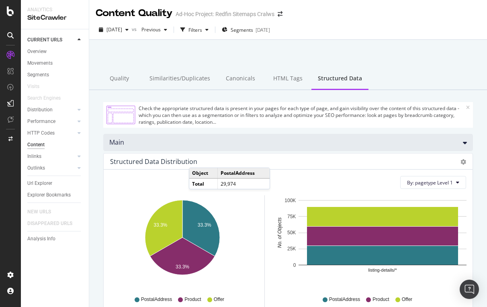
click at [468, 141] on div "Main" at bounding box center [288, 142] width 370 height 17
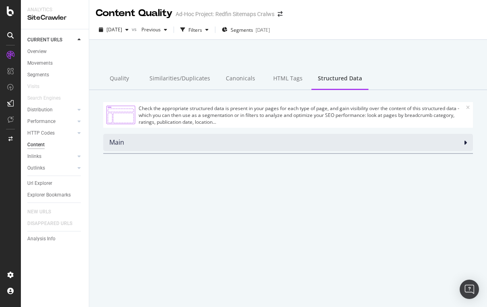
click at [468, 141] on div "Main" at bounding box center [288, 142] width 370 height 17
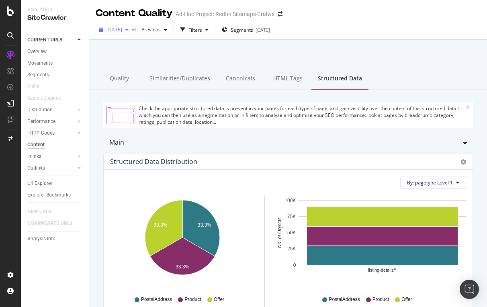
click at [129, 24] on button "[DATE]" at bounding box center [114, 29] width 36 height 13
click at [356, 48] on div at bounding box center [288, 60] width 378 height 34
click at [265, 74] on div "HTML Tags" at bounding box center [287, 79] width 47 height 22
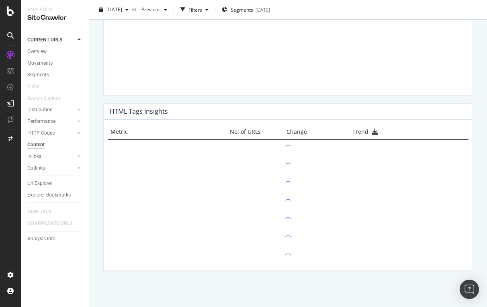
scroll to position [539, 0]
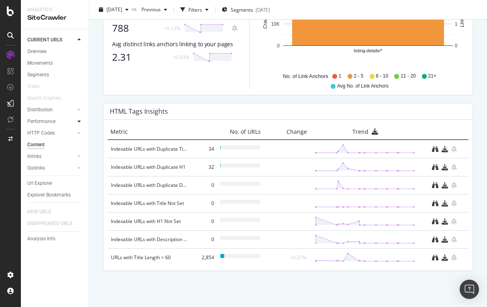
click at [80, 120] on icon at bounding box center [79, 121] width 3 height 5
click at [37, 155] on div "Insights" at bounding box center [39, 156] width 17 height 8
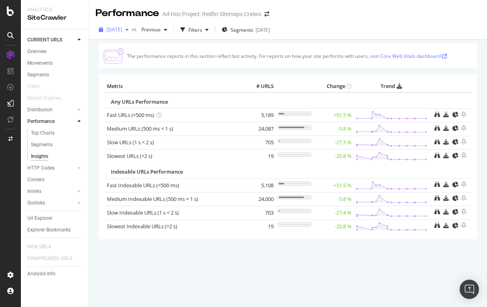
click at [122, 29] on span "[DATE]" at bounding box center [114, 29] width 16 height 7
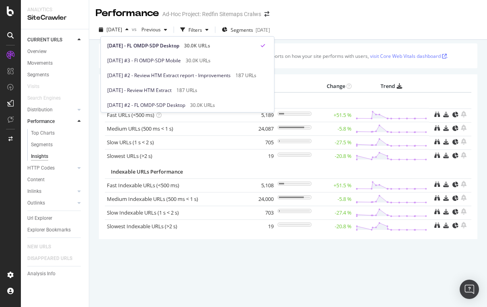
click at [360, 43] on div "The performance reports in this section reflect bot activity. For reports on ho…" at bounding box center [288, 173] width 398 height 267
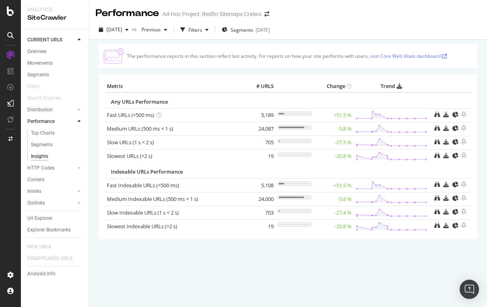
drag, startPoint x: 103, startPoint y: 114, endPoint x: 246, endPoint y: 141, distance: 145.5
click at [247, 139] on div "Metric # URLS Change Trend Any URLs Performance Fast URLs (<500 ms) 5,189 +51.5…" at bounding box center [288, 156] width 378 height 165
click at [242, 285] on div "The performance reports in this section reflect bot activity. For reports on ho…" at bounding box center [288, 173] width 398 height 267
